Goal: Task Accomplishment & Management: Use online tool/utility

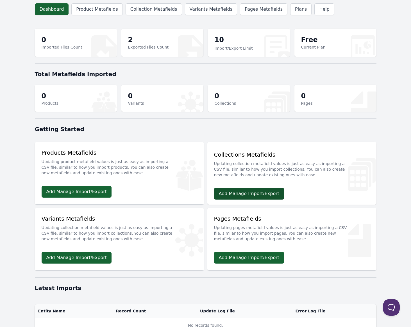
click at [249, 196] on link "Add Manage Import/Export" at bounding box center [249, 194] width 70 height 12
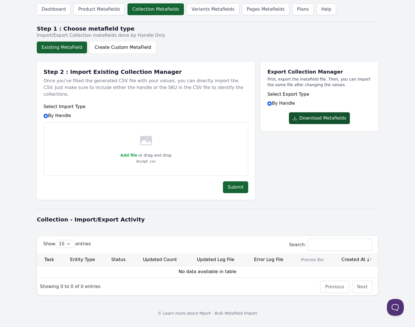
click at [320, 115] on button "Download Metafields" at bounding box center [319, 118] width 61 height 12
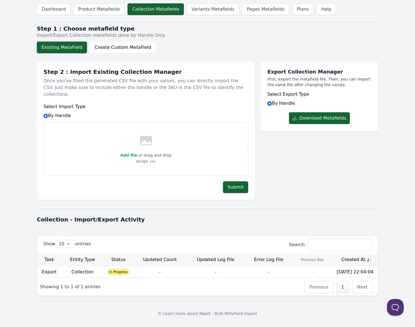
click at [47, 266] on td "Export" at bounding box center [49, 272] width 24 height 12
click at [107, 266] on td "In Progress" at bounding box center [118, 272] width 29 height 12
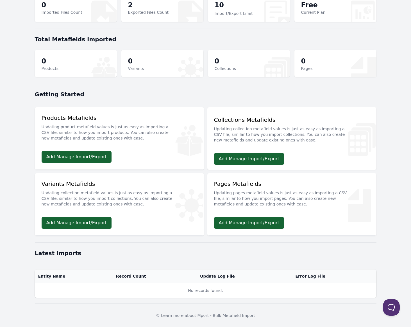
scroll to position [35, 0]
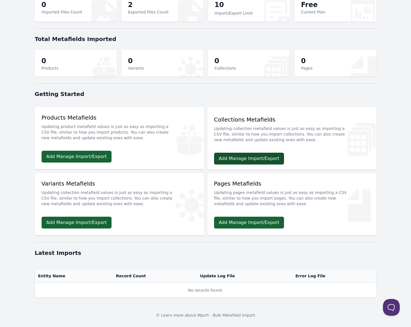
click at [245, 164] on link "Add Manage Import/Export" at bounding box center [249, 159] width 70 height 12
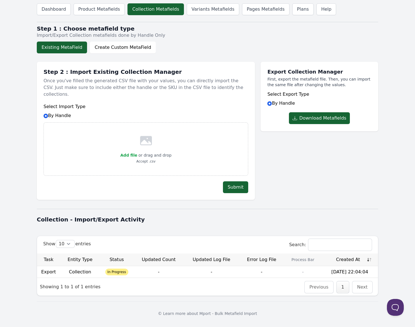
click at [306, 266] on td "-" at bounding box center [302, 272] width 37 height 12
click at [60, 266] on td "Collection" at bounding box center [80, 272] width 40 height 12
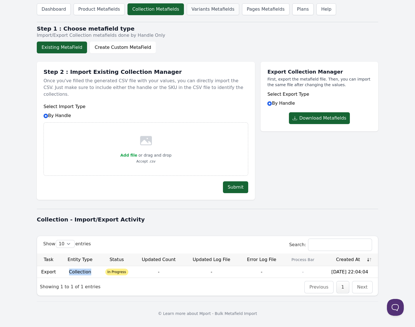
click at [206, 9] on link "Variants Metafields" at bounding box center [213, 9] width 52 height 12
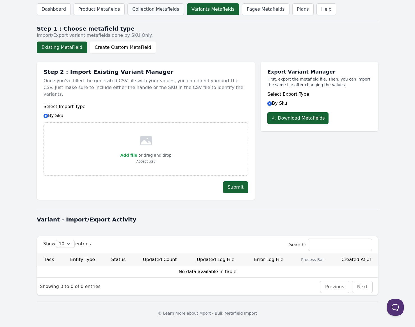
click at [150, 12] on link "Collection Metafields" at bounding box center [155, 9] width 56 height 12
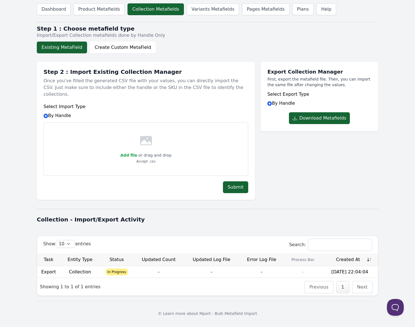
click at [204, 47] on div "Existing MetaField Create Custom MetaField" at bounding box center [206, 48] width 338 height 12
